Goal: Transaction & Acquisition: Book appointment/travel/reservation

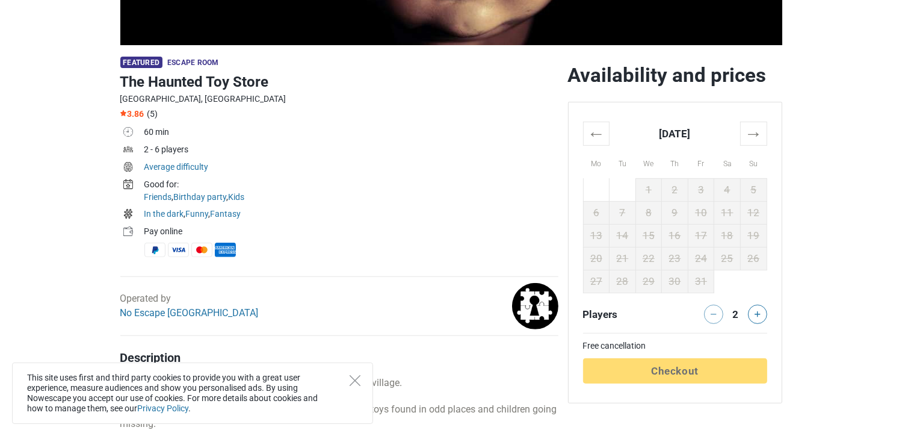
scroll to position [361, 0]
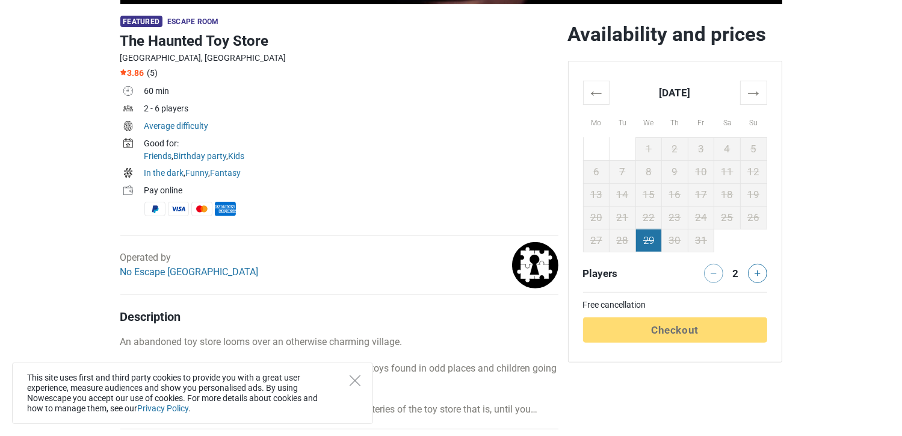
click at [652, 238] on td "29" at bounding box center [648, 240] width 26 height 23
click at [603, 240] on td "27" at bounding box center [596, 240] width 26 height 23
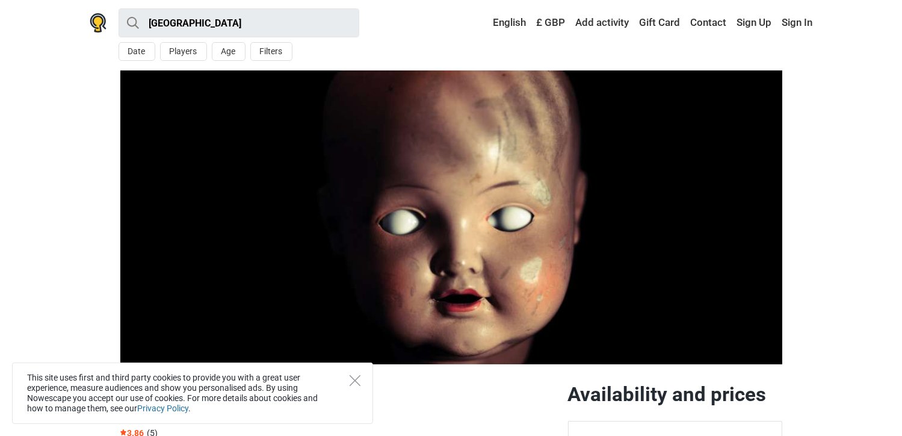
scroll to position [0, 0]
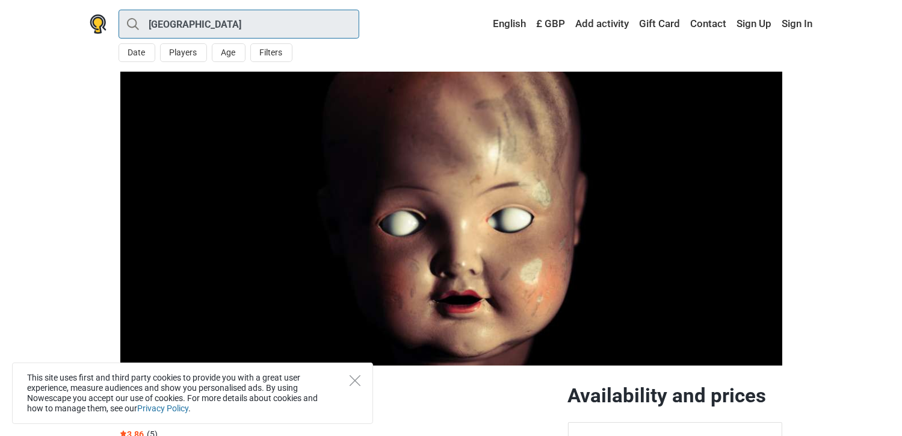
click at [190, 28] on input "[GEOGRAPHIC_DATA]" at bounding box center [239, 24] width 241 height 29
type input "[GEOGRAPHIC_DATA]"
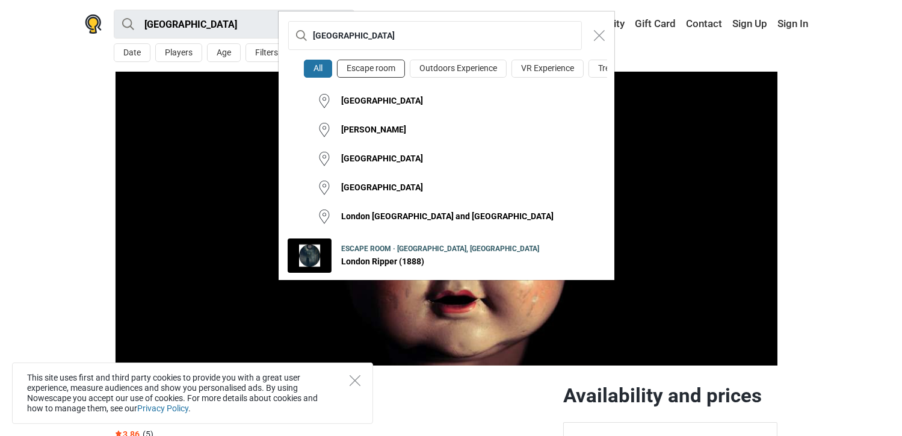
click at [386, 67] on button "Escape room" at bounding box center [371, 69] width 68 height 19
type input "[GEOGRAPHIC_DATA] · Escape room"
click at [636, 52] on div "London All Escape room Outdoors Experience VR Experience Treasure Hunt London S…" at bounding box center [451, 218] width 902 height 436
click at [598, 31] on img "Close modal" at bounding box center [599, 35] width 11 height 11
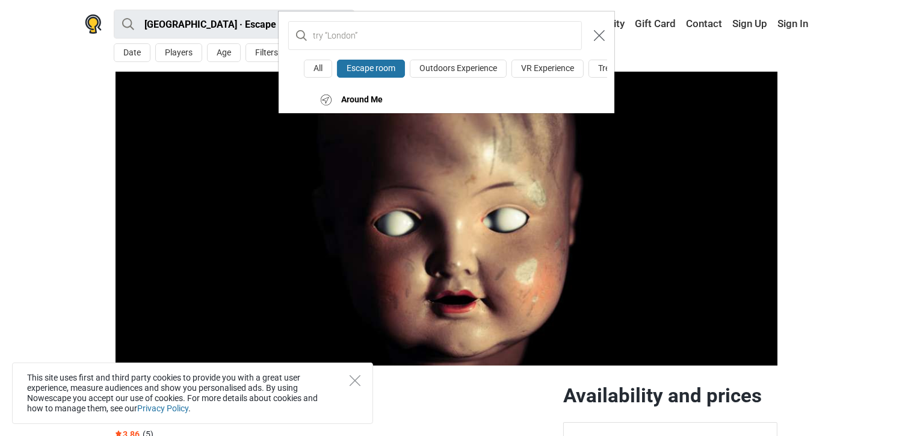
click at [595, 32] on img "Close modal" at bounding box center [599, 35] width 11 height 11
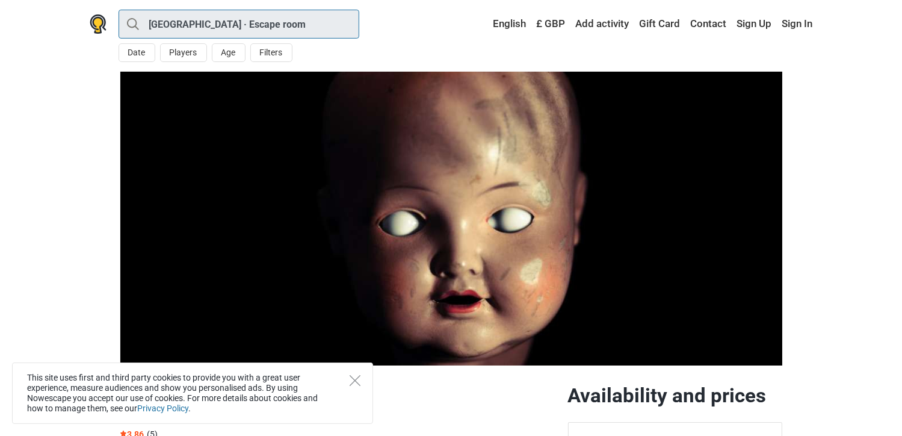
click at [263, 21] on input "[GEOGRAPHIC_DATA] · Escape room" at bounding box center [239, 24] width 241 height 29
type input "[GEOGRAPHIC_DATA]"
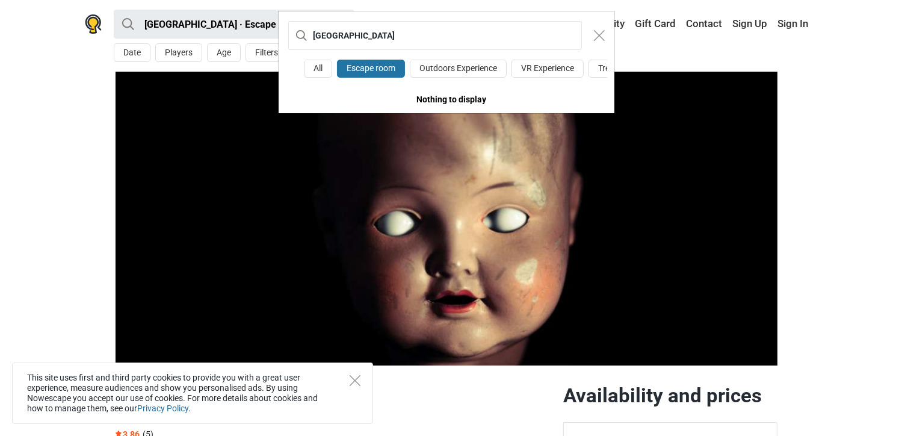
click at [263, 19] on div "London All Escape room Outdoors Experience VR Experience Treasure [PERSON_NAME]…" at bounding box center [451, 218] width 902 height 436
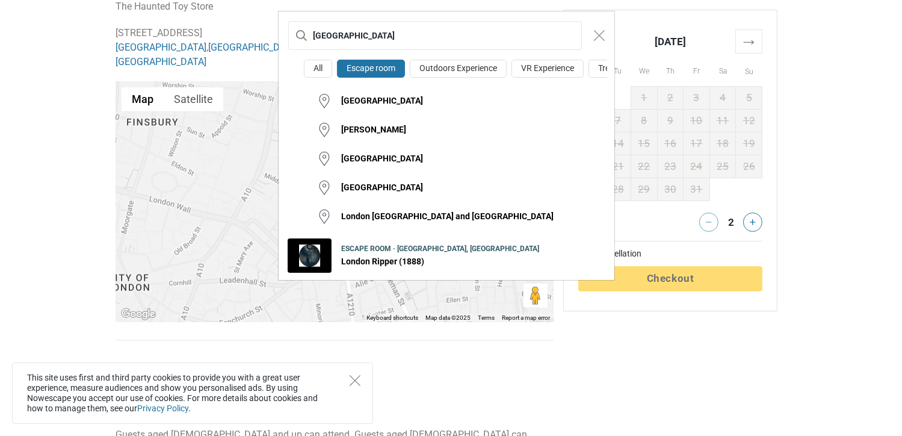
scroll to position [1384, 0]
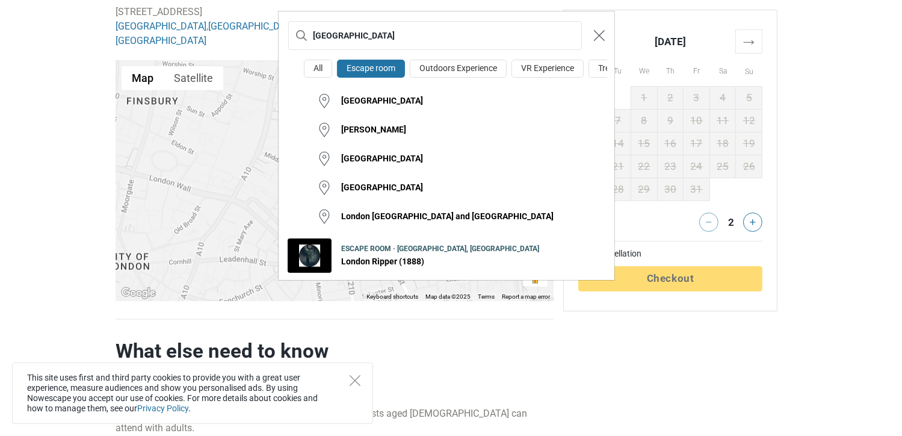
click at [602, 35] on img "Close modal" at bounding box center [599, 35] width 11 height 11
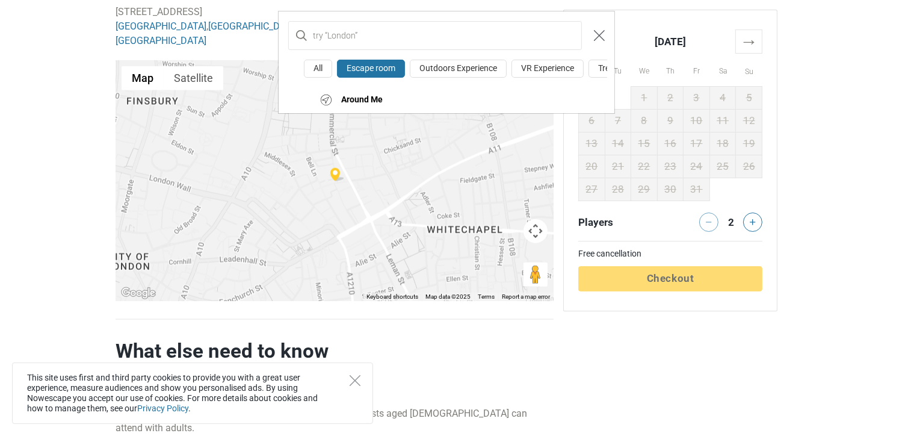
click at [602, 35] on img "Close modal" at bounding box center [599, 35] width 11 height 11
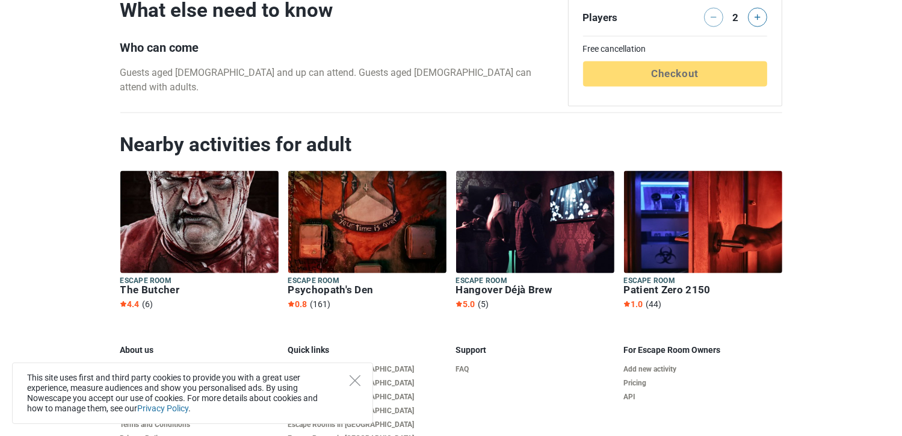
scroll to position [1771, 0]
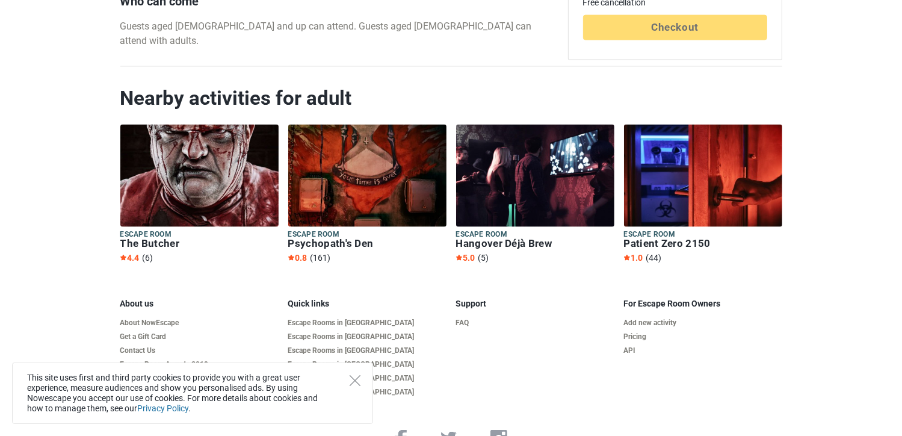
click at [533, 173] on img at bounding box center [535, 176] width 158 height 102
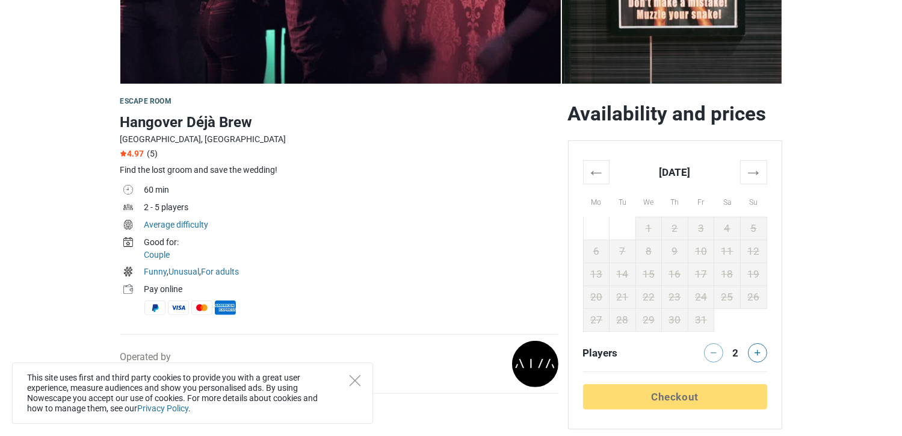
scroll to position [301, 0]
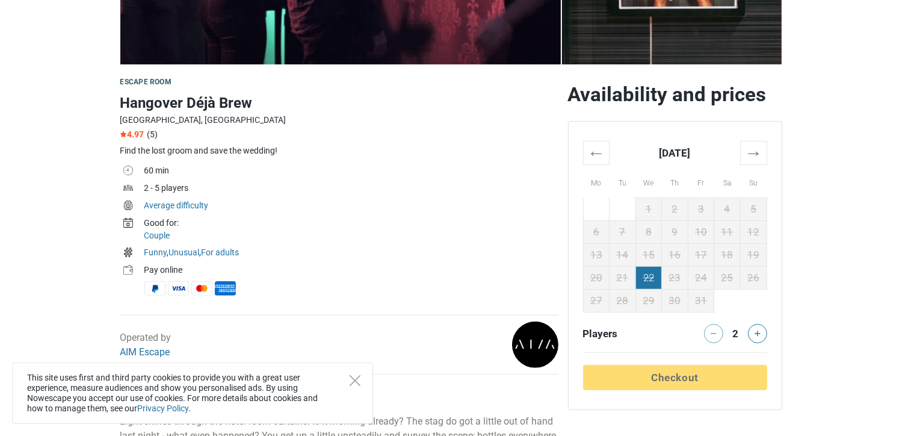
click at [648, 266] on td "22" at bounding box center [648, 277] width 26 height 23
click at [650, 257] on td "15" at bounding box center [648, 254] width 26 height 23
click at [636, 293] on td "29" at bounding box center [648, 300] width 26 height 23
click at [753, 151] on th "→" at bounding box center [753, 152] width 26 height 23
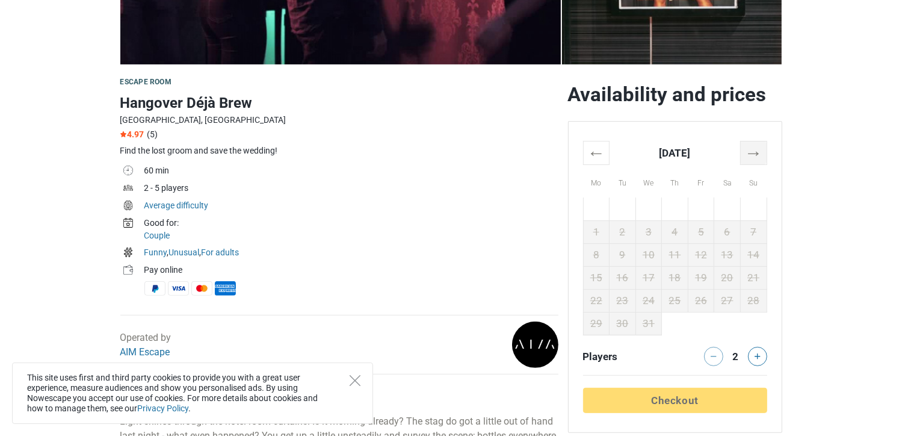
click at [753, 151] on th "→" at bounding box center [753, 152] width 26 height 23
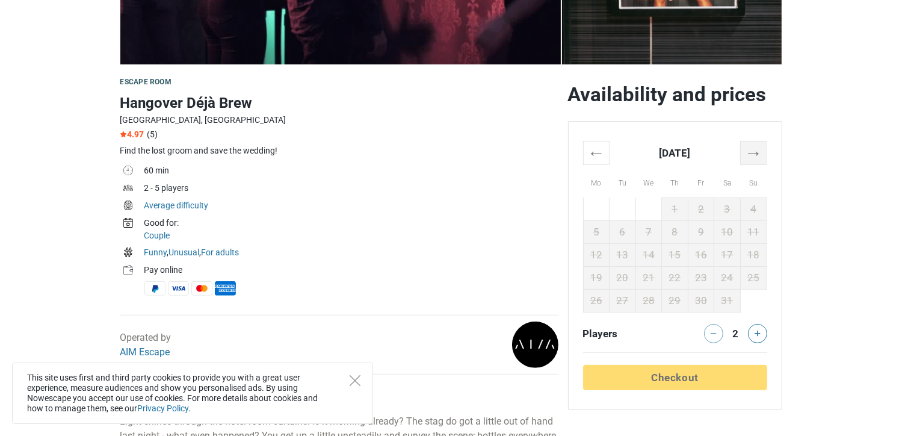
click at [753, 151] on th "→" at bounding box center [753, 152] width 26 height 23
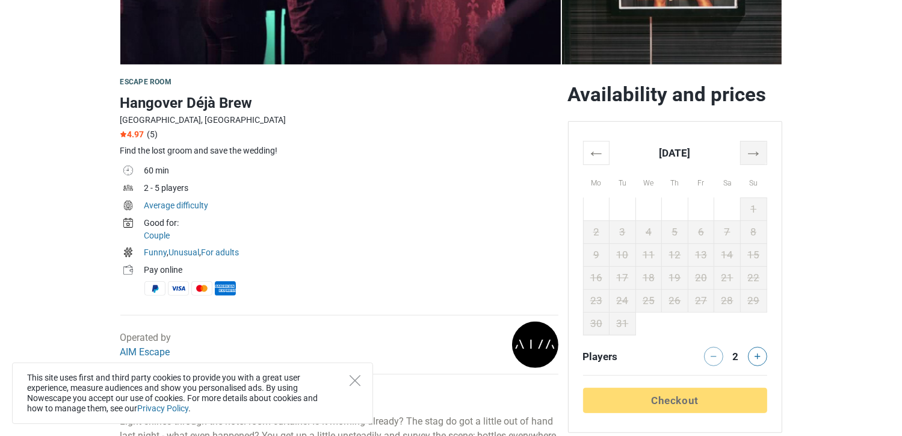
click at [753, 151] on th "→" at bounding box center [753, 152] width 26 height 23
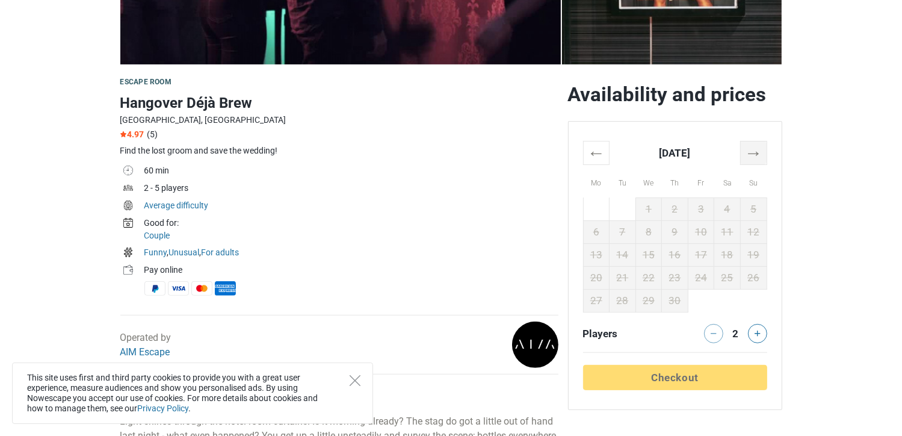
click at [753, 151] on th "→" at bounding box center [753, 152] width 26 height 23
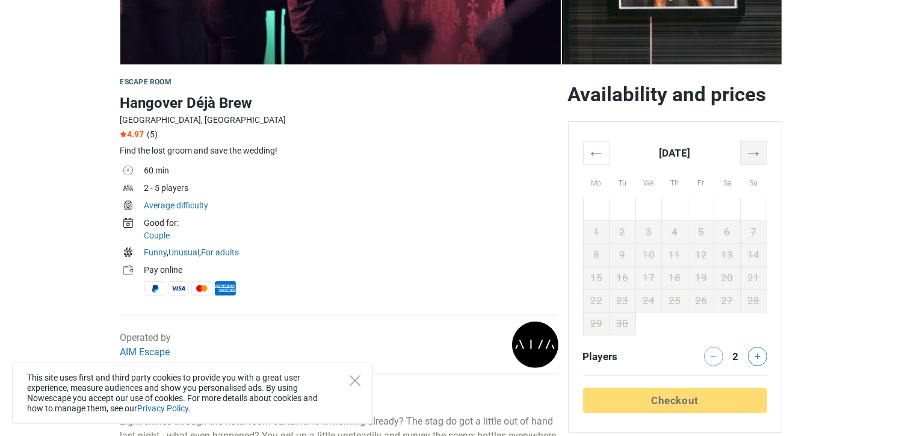
click at [753, 151] on th "→" at bounding box center [753, 152] width 26 height 23
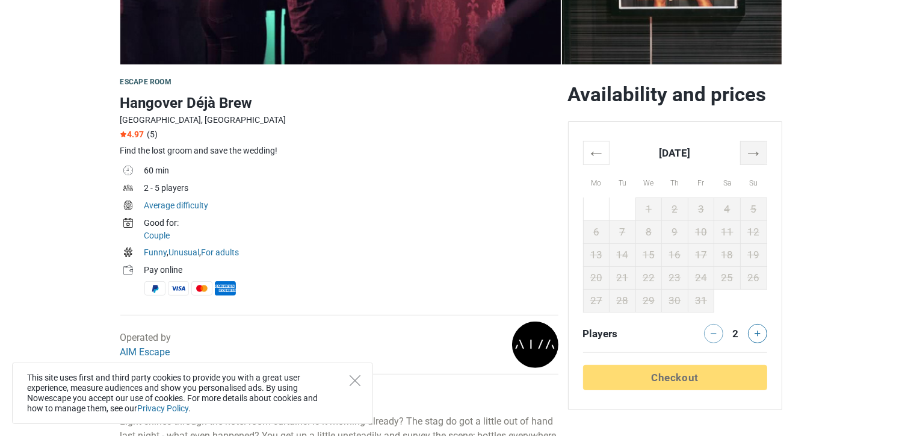
click at [753, 151] on th "→" at bounding box center [753, 152] width 26 height 23
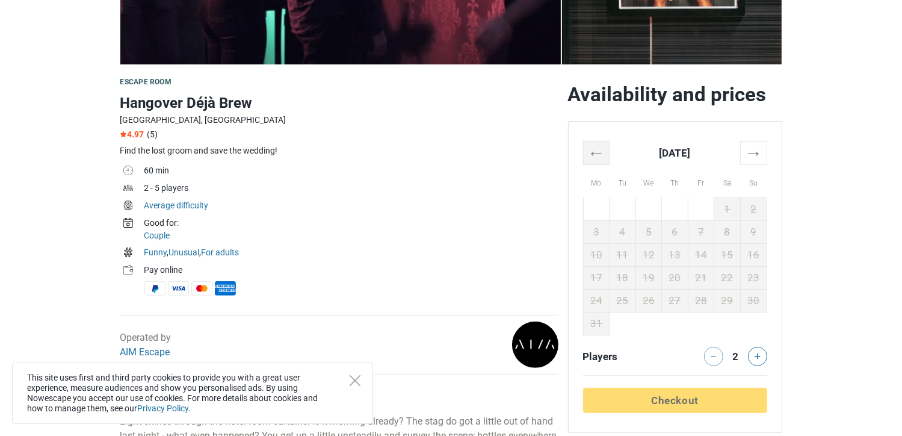
click at [599, 153] on th "←" at bounding box center [596, 152] width 26 height 23
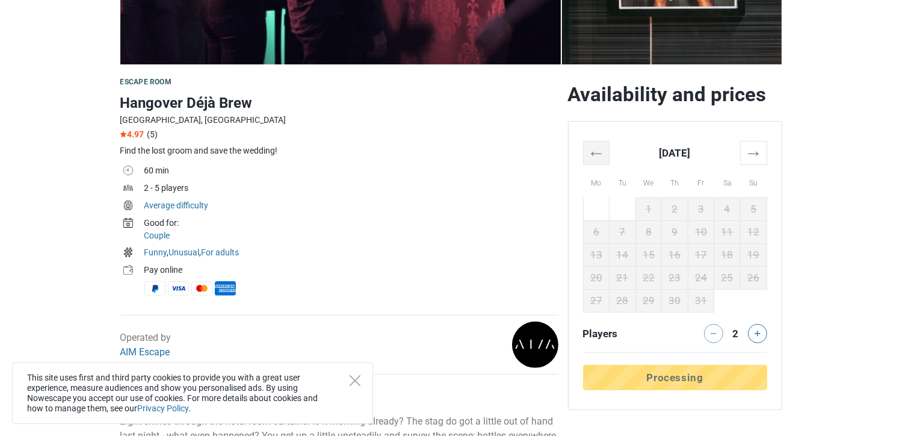
click at [599, 153] on th "←" at bounding box center [596, 152] width 26 height 23
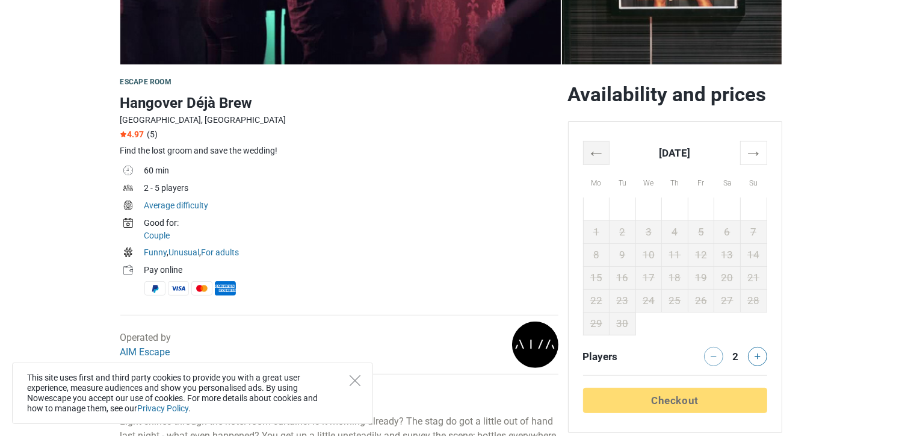
click at [599, 153] on th "←" at bounding box center [596, 152] width 26 height 23
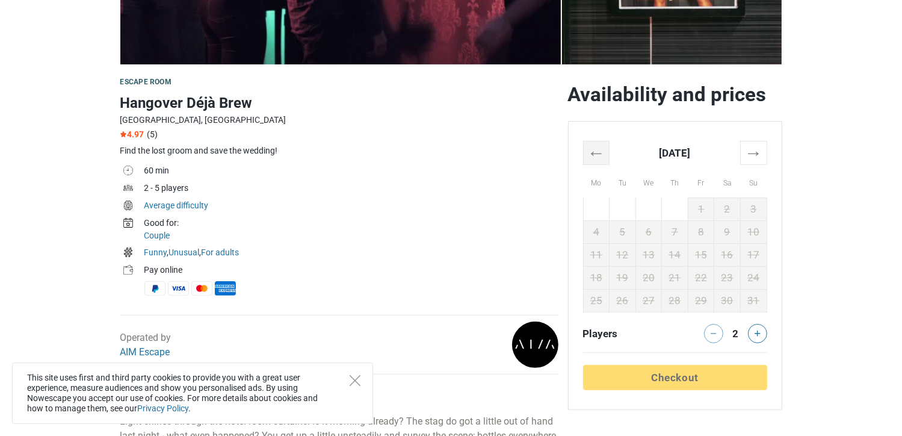
click at [599, 153] on th "←" at bounding box center [596, 152] width 26 height 23
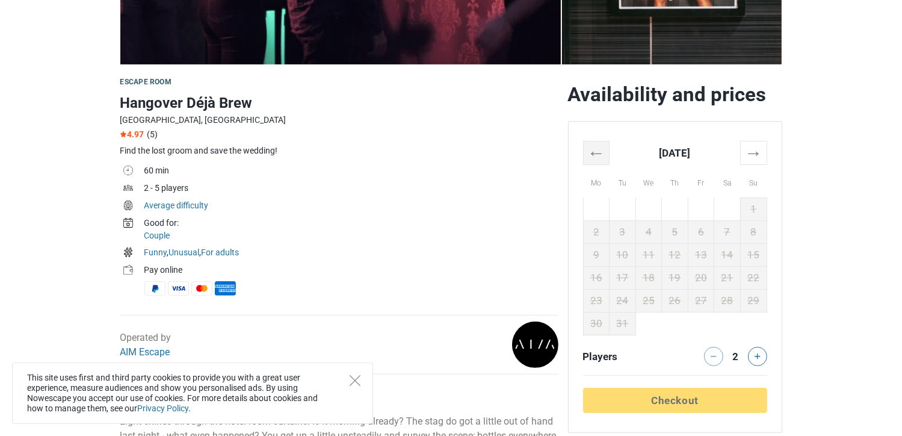
click at [599, 153] on th "←" at bounding box center [596, 152] width 26 height 23
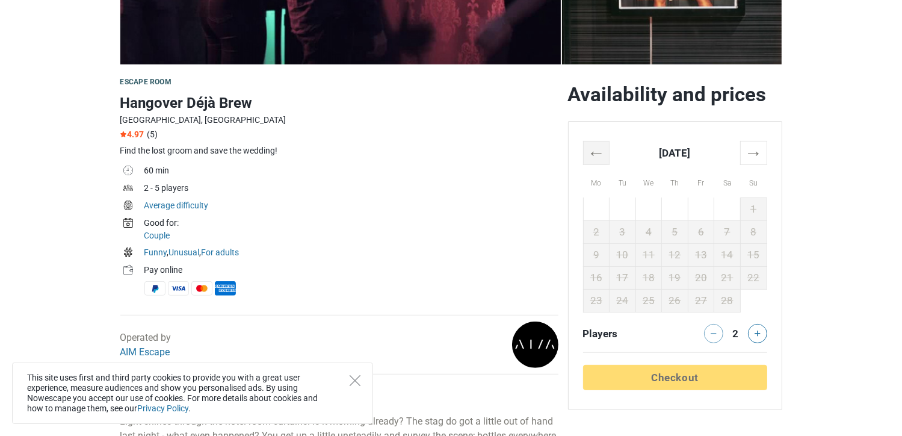
click at [599, 153] on th "←" at bounding box center [596, 152] width 26 height 23
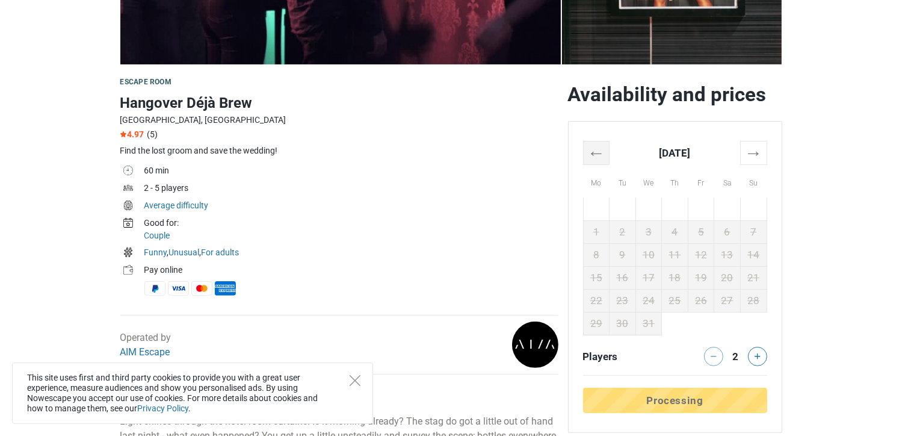
click at [599, 153] on th "←" at bounding box center [596, 152] width 26 height 23
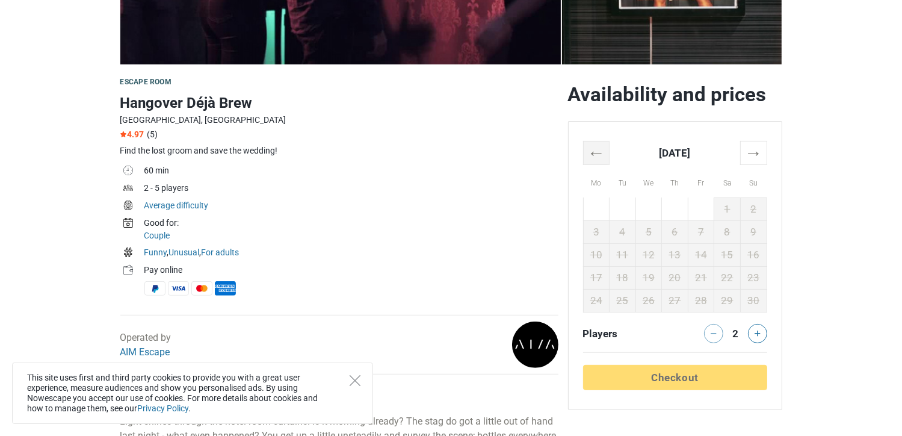
click at [599, 153] on th "←" at bounding box center [596, 152] width 26 height 23
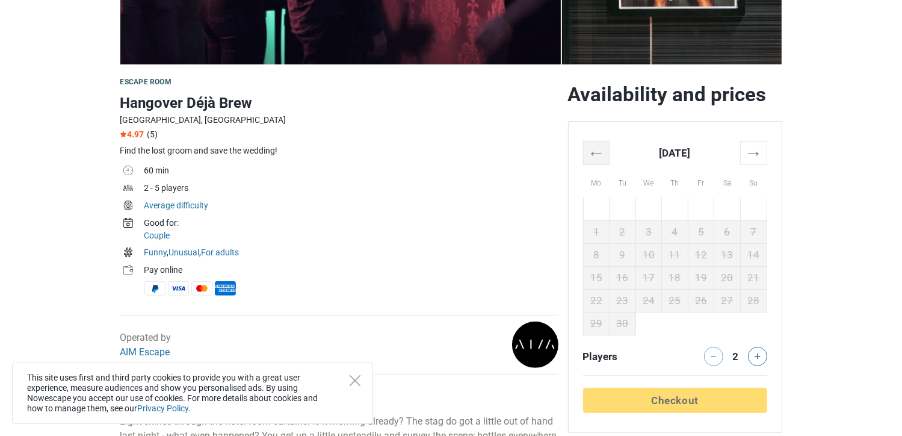
click at [599, 153] on th "←" at bounding box center [596, 152] width 26 height 23
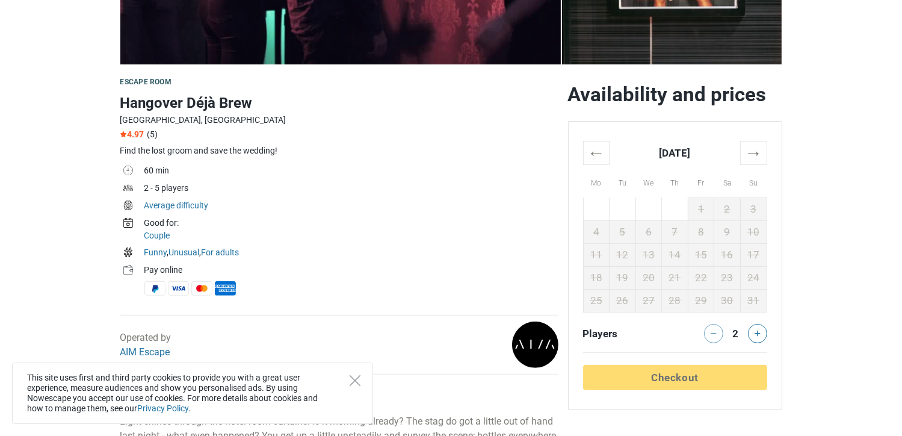
click at [734, 333] on div "2" at bounding box center [735, 332] width 14 height 17
click at [762, 155] on th "→" at bounding box center [753, 152] width 26 height 23
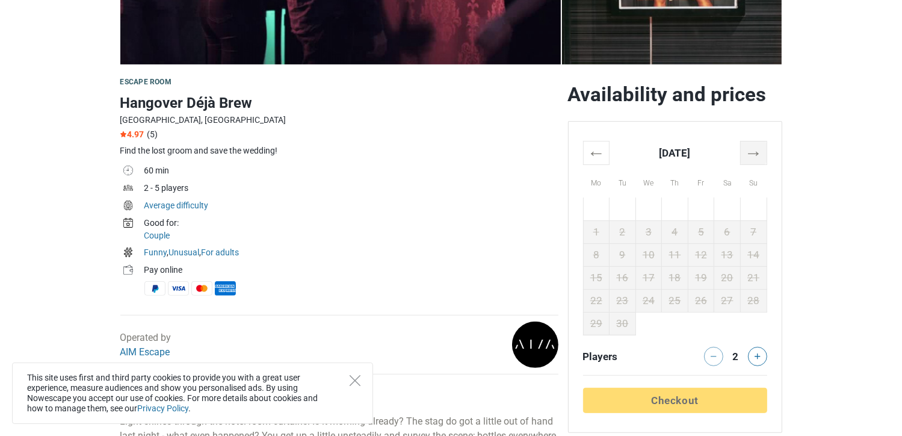
click at [762, 155] on th "→" at bounding box center [753, 152] width 26 height 23
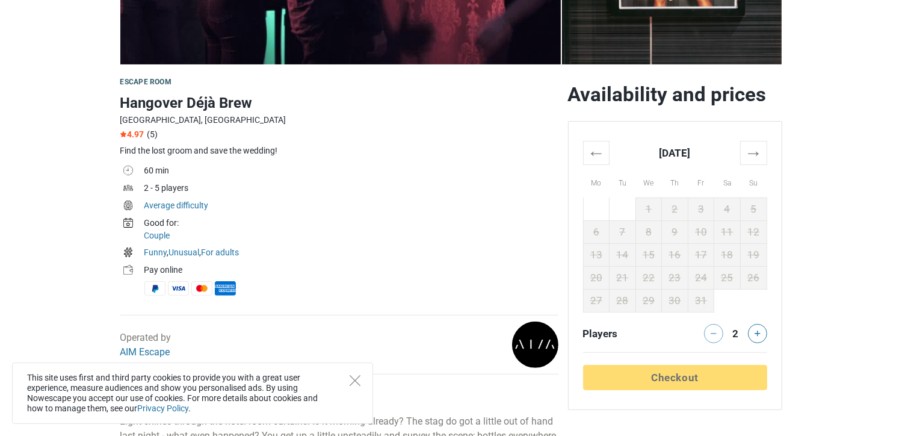
click at [172, 100] on h1 "Hangover Déjà Brew" at bounding box center [339, 103] width 438 height 22
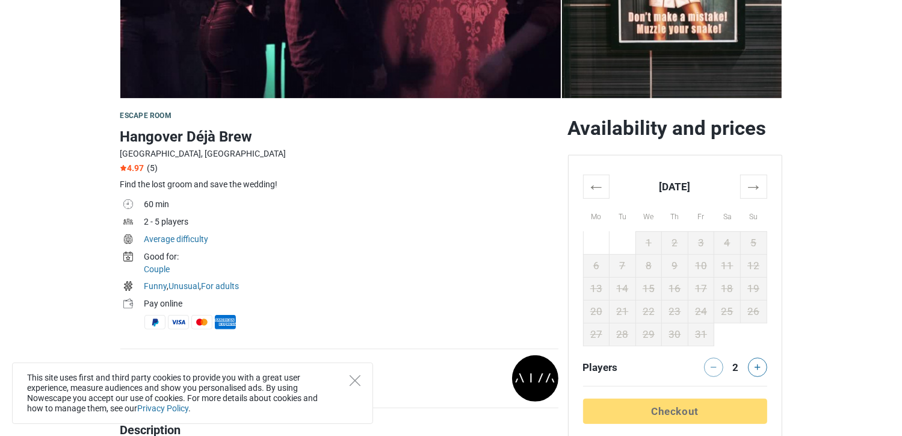
scroll to position [0, 0]
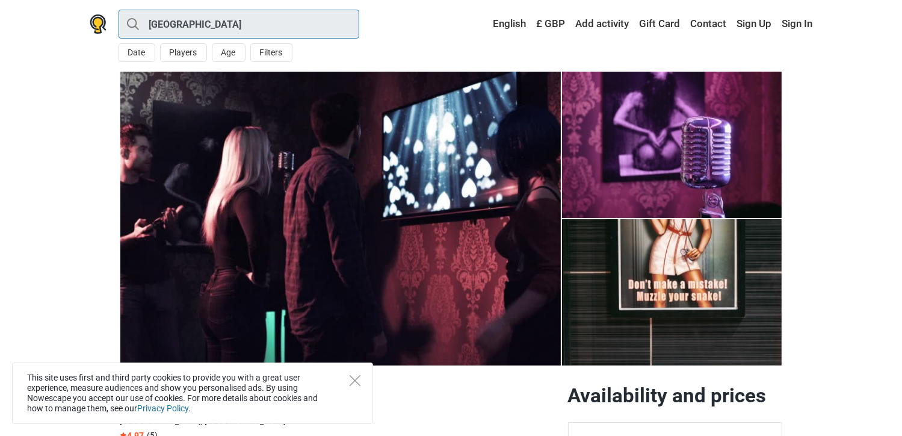
click at [176, 28] on input "[GEOGRAPHIC_DATA]" at bounding box center [239, 24] width 241 height 29
type input "[GEOGRAPHIC_DATA]"
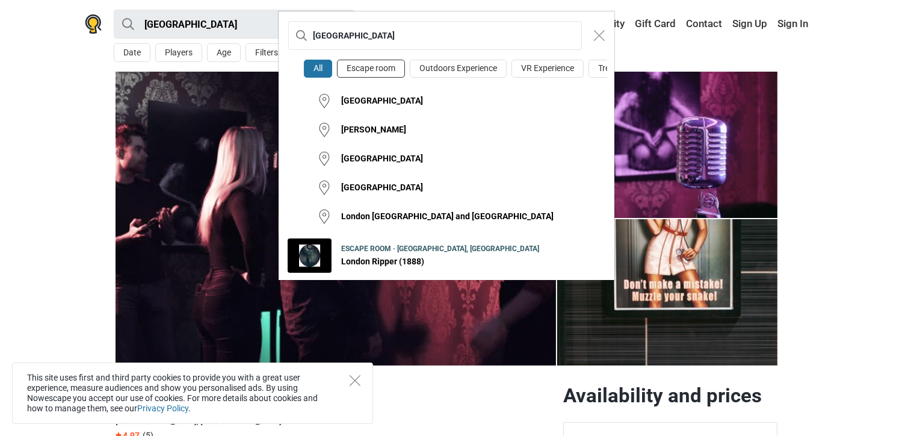
click at [373, 64] on button "Escape room" at bounding box center [371, 69] width 68 height 19
type input "[GEOGRAPHIC_DATA] · Escape room"
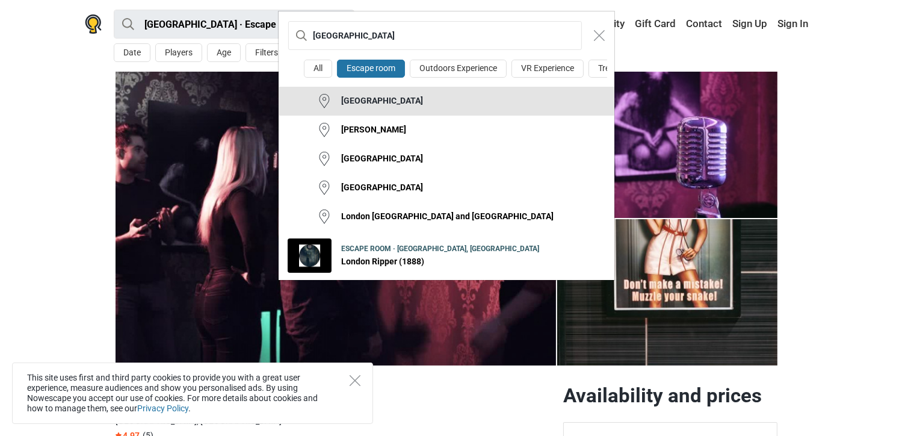
click at [356, 107] on div "[GEOGRAPHIC_DATA]" at bounding box center [377, 101] width 91 height 12
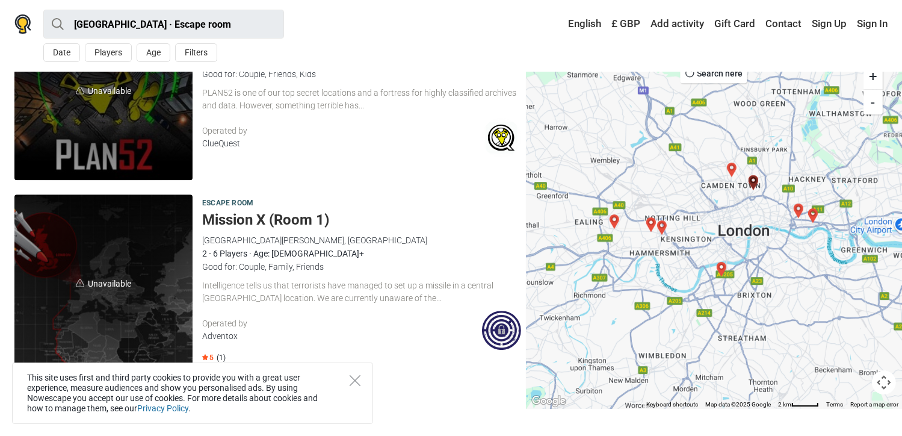
scroll to position [3581, 0]
